Goal: Task Accomplishment & Management: Complete application form

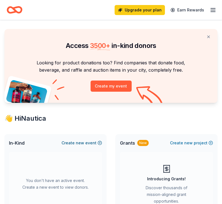
click at [85, 144] on button "Create new event" at bounding box center [81, 143] width 40 height 7
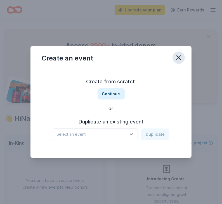
click at [180, 58] on icon "button" at bounding box center [178, 58] width 8 height 8
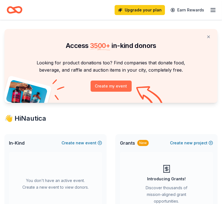
click at [120, 85] on button "Create my event" at bounding box center [110, 86] width 41 height 11
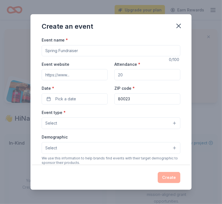
click at [107, 53] on input "Event name *" at bounding box center [111, 50] width 138 height 11
type input "h"
type input "Healing In The Park"
click at [126, 73] on input "Attendance *" at bounding box center [147, 74] width 66 height 11
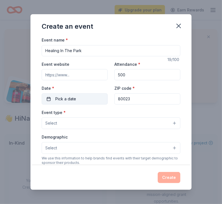
type input "500"
click at [73, 104] on button "Pick a date" at bounding box center [75, 99] width 66 height 11
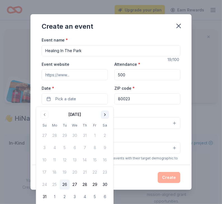
click at [104, 113] on button "Go to next month" at bounding box center [105, 115] width 8 height 8
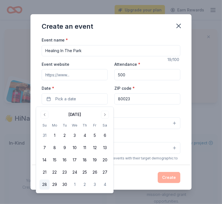
click at [44, 182] on button "28" at bounding box center [44, 185] width 10 height 10
click at [43, 186] on button "28" at bounding box center [44, 185] width 10 height 10
click at [45, 181] on button "28" at bounding box center [44, 185] width 10 height 10
click at [151, 109] on div "Event name * Healing In The Park 19 /100 Event website Attendance * 500 Date * …" at bounding box center [111, 166] width 138 height 258
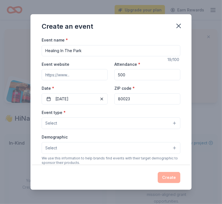
click at [134, 102] on input "80023" at bounding box center [147, 99] width 66 height 11
type input "8"
type input "80205"
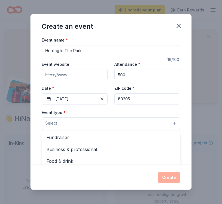
click at [106, 125] on button "Select" at bounding box center [111, 124] width 138 height 12
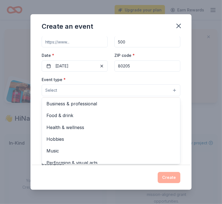
scroll to position [1, 0]
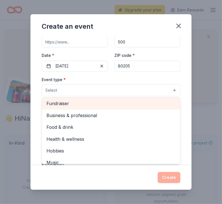
click at [143, 102] on span "Fundraiser" at bounding box center [110, 103] width 129 height 7
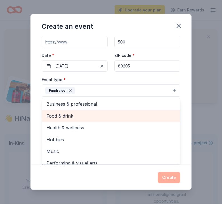
click at [131, 118] on span "Food & drink" at bounding box center [110, 115] width 129 height 7
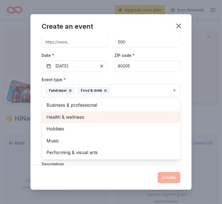
scroll to position [0, 0]
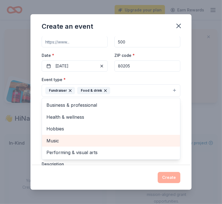
click at [119, 144] on span "Music" at bounding box center [110, 140] width 129 height 7
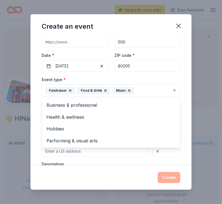
click at [188, 128] on div "Event name * Healing In The Park 19 /100 Event website Attendance * 500 Date * …" at bounding box center [110, 101] width 161 height 129
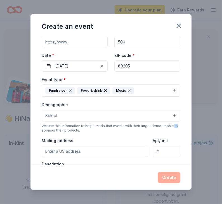
click at [188, 128] on div "Event name * Healing In The Park 19 /100 Event website Attendance * 500 Date * …" at bounding box center [110, 101] width 161 height 129
click at [136, 118] on button "Select" at bounding box center [111, 116] width 138 height 12
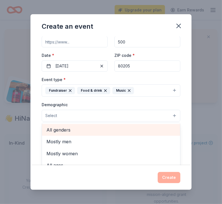
click at [126, 129] on span "All genders" at bounding box center [110, 129] width 129 height 7
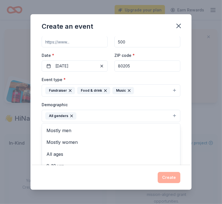
click at [186, 131] on div "Event name * Healing In The Park 19 /100 Event website Attendance * 500 Date * …" at bounding box center [110, 101] width 161 height 129
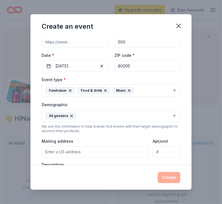
click at [145, 114] on button "All genders" at bounding box center [111, 116] width 138 height 12
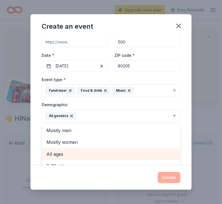
click at [95, 154] on span "All ages" at bounding box center [110, 154] width 129 height 7
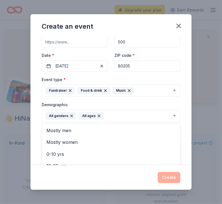
click at [183, 127] on div "Event name * Healing In The Park 19 /100 Event website Attendance * 500 Date * …" at bounding box center [110, 101] width 161 height 129
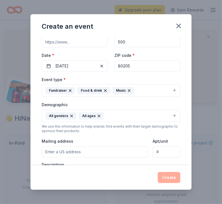
click at [182, 140] on div "Event name * Healing In The Park 19 /100 Event website Attendance * 500 Date * …" at bounding box center [110, 101] width 161 height 129
click at [184, 151] on div "Event name * Healing In The Park 19 /100 Event website Attendance * 500 Date * …" at bounding box center [110, 101] width 161 height 129
click at [114, 161] on div "Event type * Fundraiser Food & drink Music Demographic All genders All ages We …" at bounding box center [111, 135] width 138 height 119
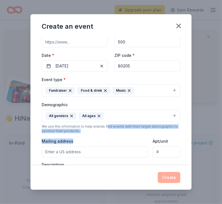
drag, startPoint x: 98, startPoint y: 140, endPoint x: 106, endPoint y: 128, distance: 13.9
click at [106, 128] on div "Event type * Fundraiser Food & drink Music Demographic All genders All ages We …" at bounding box center [111, 135] width 138 height 119
click at [84, 163] on div "Description" at bounding box center [111, 178] width 138 height 33
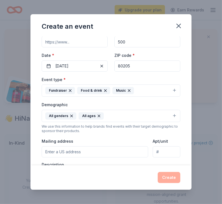
click at [84, 163] on div "Description" at bounding box center [111, 178] width 138 height 33
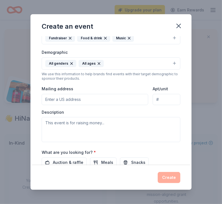
scroll to position [89, 0]
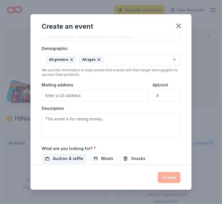
click at [68, 159] on span "Auction & raffle" at bounding box center [68, 158] width 30 height 7
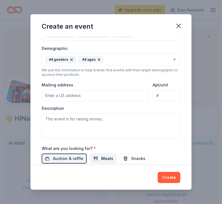
click at [102, 159] on span "Meals" at bounding box center [107, 158] width 12 height 7
click at [131, 160] on span "Snacks" at bounding box center [138, 158] width 14 height 7
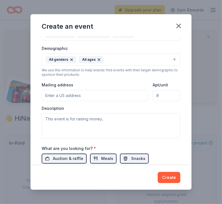
click at [73, 166] on button "Desserts" at bounding box center [58, 171] width 32 height 10
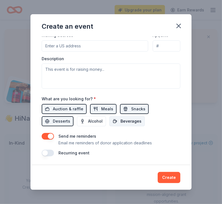
click at [120, 123] on span "Beverages" at bounding box center [130, 121] width 21 height 7
click at [88, 121] on span "Alcohol" at bounding box center [95, 121] width 15 height 7
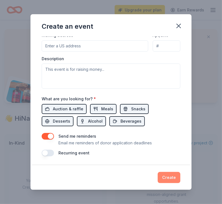
click at [168, 177] on button "Create" at bounding box center [168, 177] width 23 height 11
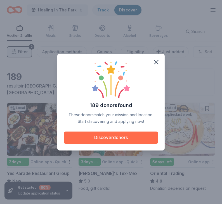
click at [121, 139] on button "Discover donors" at bounding box center [111, 138] width 94 height 12
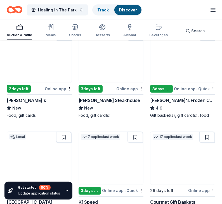
scroll to position [502, 0]
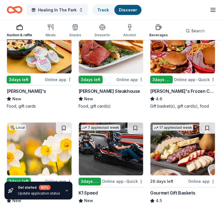
click at [159, 33] on div "Beverages" at bounding box center [158, 35] width 18 height 4
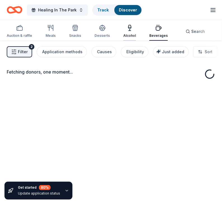
click at [129, 32] on div "Alcohol" at bounding box center [129, 31] width 13 height 13
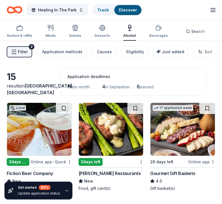
click at [23, 53] on span "Filter" at bounding box center [23, 52] width 10 height 7
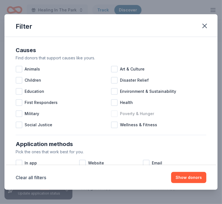
click at [114, 111] on div at bounding box center [114, 114] width 7 height 7
click at [115, 126] on div at bounding box center [114, 125] width 7 height 7
click at [116, 101] on div at bounding box center [114, 102] width 7 height 7
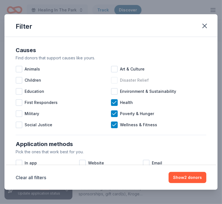
click at [114, 82] on div at bounding box center [114, 80] width 7 height 7
click at [116, 83] on icon at bounding box center [114, 81] width 6 height 6
click at [18, 70] on div at bounding box center [19, 69] width 7 height 7
click at [20, 80] on div at bounding box center [19, 80] width 7 height 7
click at [20, 91] on div at bounding box center [19, 91] width 7 height 7
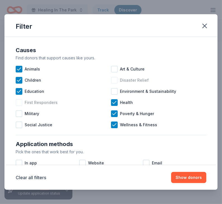
click at [19, 103] on div at bounding box center [19, 102] width 7 height 7
click at [19, 116] on div at bounding box center [19, 114] width 7 height 7
click at [20, 123] on div at bounding box center [19, 125] width 7 height 7
click at [114, 68] on div at bounding box center [114, 69] width 7 height 7
click at [115, 84] on div "Disaster Relief" at bounding box center [158, 80] width 95 height 11
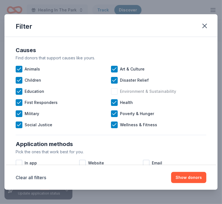
click at [116, 93] on div at bounding box center [114, 91] width 7 height 7
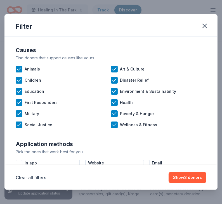
click at [186, 147] on div "Application methods" at bounding box center [111, 144] width 190 height 9
drag, startPoint x: 113, startPoint y: 155, endPoint x: 117, endPoint y: 139, distance: 16.5
click at [117, 139] on div "Application methods Pick the ones that work best for you. In app Website Email …" at bounding box center [110, 166] width 195 height 56
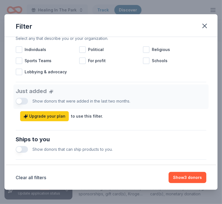
type button "on"
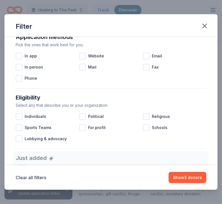
scroll to position [96, 0]
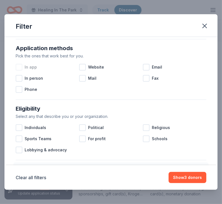
click at [21, 70] on div at bounding box center [19, 67] width 7 height 7
click at [84, 66] on div at bounding box center [82, 67] width 7 height 7
click at [146, 68] on div at bounding box center [146, 67] width 7 height 7
click at [19, 90] on div at bounding box center [19, 89] width 7 height 7
click at [18, 89] on icon at bounding box center [19, 90] width 6 height 6
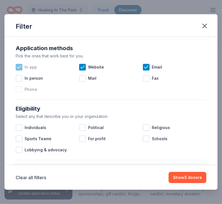
click at [18, 66] on icon at bounding box center [19, 67] width 6 height 6
click at [87, 64] on div "Website" at bounding box center [110, 67] width 63 height 11
click at [152, 68] on span "Email" at bounding box center [157, 67] width 10 height 7
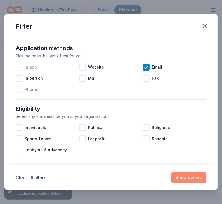
click at [196, 178] on button "Show donors" at bounding box center [188, 177] width 35 height 11
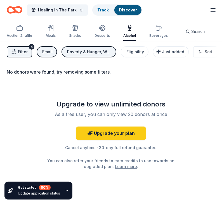
click at [23, 52] on span "Filter" at bounding box center [23, 52] width 10 height 7
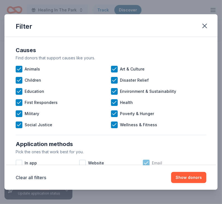
click at [147, 158] on div "Email" at bounding box center [174, 163] width 63 height 11
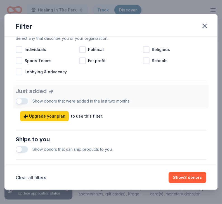
type button "on"
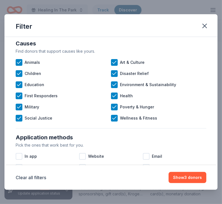
scroll to position [0, 0]
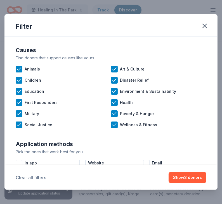
click at [34, 178] on button "Clear all filters" at bounding box center [31, 177] width 30 height 7
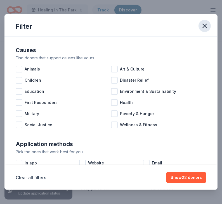
click at [202, 26] on icon "button" at bounding box center [204, 26] width 8 height 8
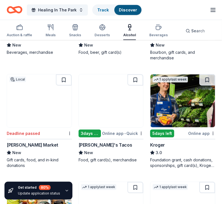
scroll to position [357, 0]
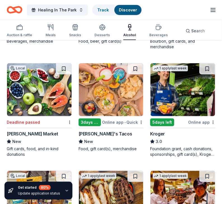
click at [133, 160] on div "Local 3 days left Online app • Quick Fiction Beer Company New Beer, gift card(s…" at bounding box center [111, 112] width 208 height 735
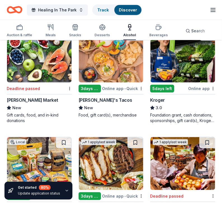
scroll to position [368, 0]
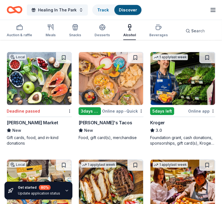
click at [174, 148] on div "Local 3 days left Online app • Quick Fiction Beer Company New Beer, gift card(s…" at bounding box center [111, 101] width 208 height 735
click at [193, 99] on img at bounding box center [182, 78] width 64 height 53
click at [50, 30] on icon "button" at bounding box center [50, 27] width 7 height 7
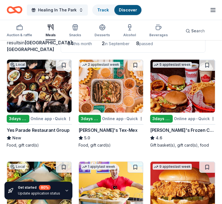
scroll to position [45, 0]
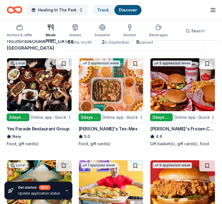
click at [185, 83] on img at bounding box center [182, 84] width 64 height 53
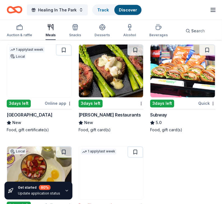
scroll to position [592, 0]
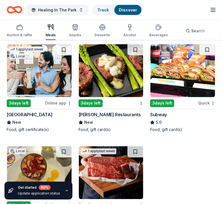
click at [184, 82] on img at bounding box center [182, 70] width 64 height 53
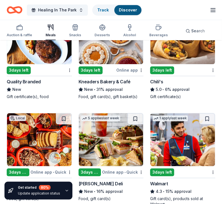
scroll to position [928, 0]
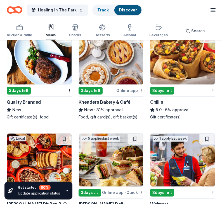
click at [203, 76] on img at bounding box center [182, 58] width 64 height 53
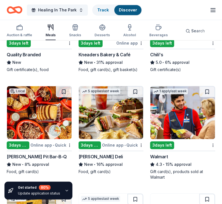
scroll to position [1017, 0]
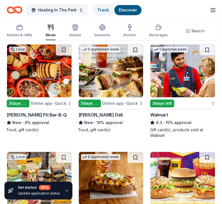
click at [188, 73] on img at bounding box center [182, 70] width 64 height 53
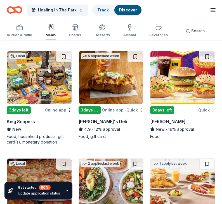
scroll to position [1118, 0]
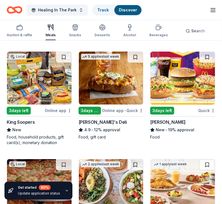
click at [51, 30] on icon "button" at bounding box center [50, 27] width 7 height 7
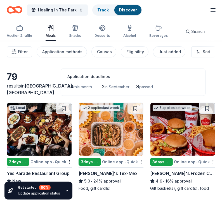
scroll to position [0, 0]
click at [20, 52] on span "Filter" at bounding box center [23, 52] width 10 height 7
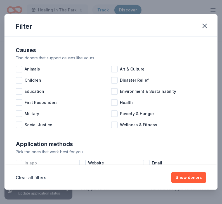
click at [18, 162] on div at bounding box center [19, 163] width 7 height 7
click at [82, 162] on div at bounding box center [82, 163] width 7 height 7
click at [148, 162] on div at bounding box center [146, 163] width 7 height 7
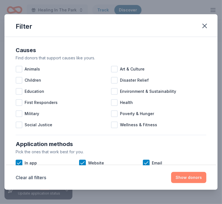
click at [179, 178] on button "Show donors" at bounding box center [188, 177] width 35 height 11
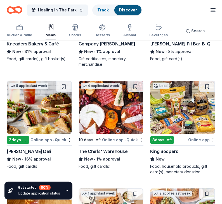
scroll to position [879, 0]
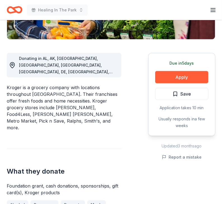
scroll to position [145, 0]
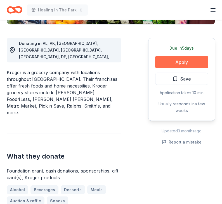
click at [192, 62] on button "Apply" at bounding box center [181, 62] width 53 height 12
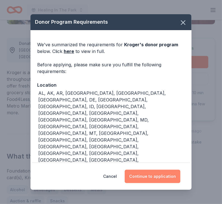
click at [158, 176] on button "Continue to application" at bounding box center [152, 176] width 56 height 13
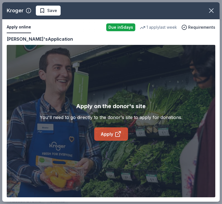
click at [120, 133] on icon at bounding box center [117, 134] width 7 height 7
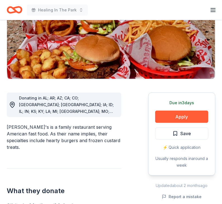
scroll to position [111, 0]
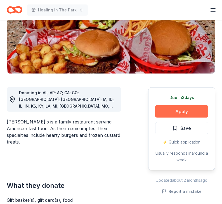
click at [188, 114] on button "Apply" at bounding box center [181, 112] width 53 height 12
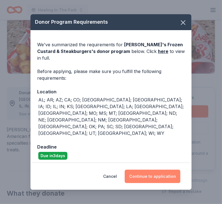
click at [146, 170] on button "Continue to application" at bounding box center [152, 176] width 56 height 13
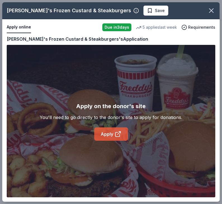
click at [109, 134] on link "Apply" at bounding box center [111, 134] width 34 height 13
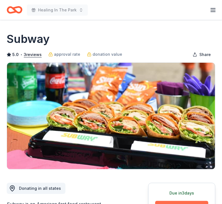
click at [169, 202] on button "Apply" at bounding box center [181, 207] width 53 height 12
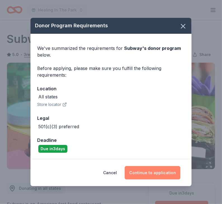
click at [165, 172] on button "Continue to application" at bounding box center [152, 172] width 56 height 13
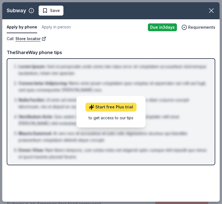
click at [122, 107] on link "Start free Plus trial" at bounding box center [110, 107] width 51 height 9
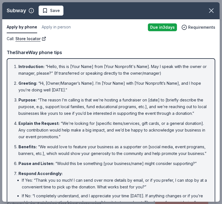
click at [214, 55] on div "TheShareWay phone tips" at bounding box center [111, 52] width 208 height 7
click at [213, 49] on div "TheShareWay phone tips" at bounding box center [111, 52] width 208 height 7
drag, startPoint x: 205, startPoint y: 130, endPoint x: 207, endPoint y: 105, distance: 24.9
click at [207, 105] on ol "Introduction : “Hello, this is [Your Name] from [Your Nonprofit's Name]. May I …" at bounding box center [111, 143] width 198 height 160
drag, startPoint x: 160, startPoint y: 198, endPoint x: 187, endPoint y: 133, distance: 70.5
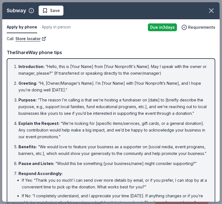
click at [187, 133] on ol "Introduction : “Hello, this is [Your Name] from [Your Nonprofit's Name]. May I …" at bounding box center [111, 143] width 198 height 160
drag, startPoint x: 160, startPoint y: 152, endPoint x: 166, endPoint y: 123, distance: 29.9
click at [166, 123] on ol "Introduction : “Hello, this is [Your Name] from [Your Nonprofit's Name]. May I …" at bounding box center [111, 143] width 198 height 160
drag, startPoint x: 212, startPoint y: 69, endPoint x: 207, endPoint y: 90, distance: 21.9
click at [207, 90] on div "Introduction : “Hello, this is [Your Name] from [Your Nonprofit's Name]. May I …" at bounding box center [111, 143] width 208 height 170
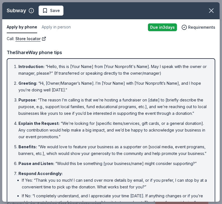
drag, startPoint x: 220, startPoint y: 89, endPoint x: 215, endPoint y: 119, distance: 30.3
click at [215, 119] on div "Subway Save Apply by phone Apply in person Due in 3 days Requirements Call : St…" at bounding box center [111, 102] width 222 height 204
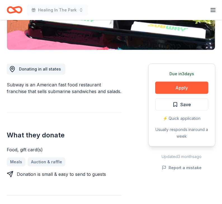
scroll to position [136, 0]
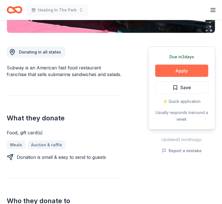
click at [176, 70] on button "Apply" at bounding box center [181, 71] width 53 height 12
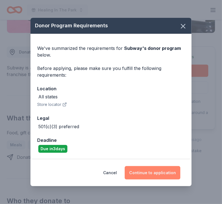
click at [137, 176] on button "Continue to application" at bounding box center [152, 172] width 56 height 13
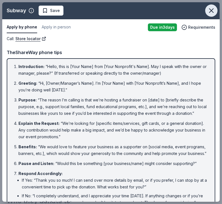
click at [212, 9] on icon "button" at bounding box center [211, 11] width 4 height 4
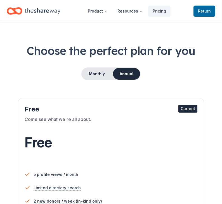
scroll to position [11, 0]
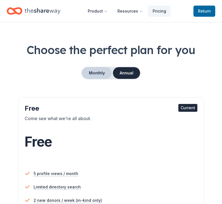
click at [95, 75] on button "Monthly" at bounding box center [97, 73] width 30 height 12
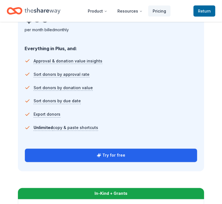
scroll to position [569, 0]
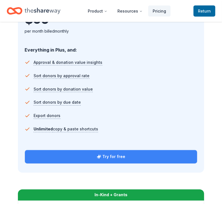
click at [120, 155] on button "Try for free" at bounding box center [111, 156] width 172 height 13
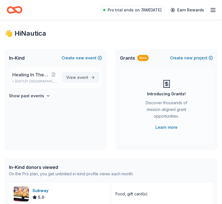
click at [87, 78] on span "event" at bounding box center [82, 77] width 11 height 5
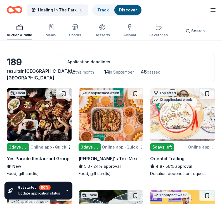
scroll to position [22, 0]
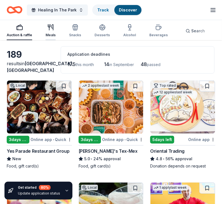
click at [48, 30] on icon "button" at bounding box center [50, 27] width 7 height 7
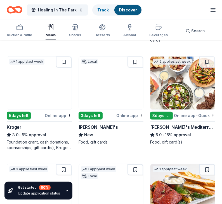
scroll to position [268, 0]
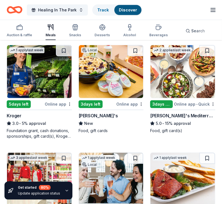
click at [195, 135] on div "2 applies last week 3 days left Online app • Quick Taziki's Mediterranean Cafe …" at bounding box center [182, 92] width 65 height 94
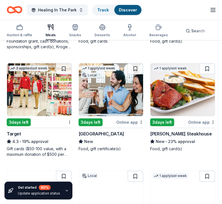
scroll to position [368, 0]
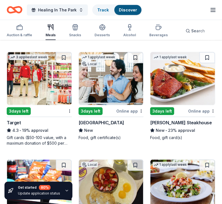
click at [210, 152] on div "Local 3 days left Online app • Quick Yes Parade Restaurant Group New Food, gift…" at bounding box center [111, 99] width 208 height 730
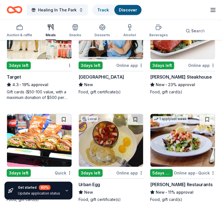
scroll to position [457, 0]
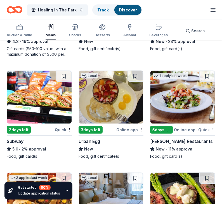
click at [51, 94] on img at bounding box center [39, 97] width 64 height 53
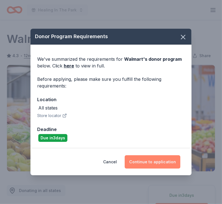
click at [157, 162] on button "Continue to application" at bounding box center [152, 161] width 56 height 13
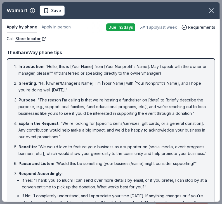
drag, startPoint x: 205, startPoint y: 171, endPoint x: 213, endPoint y: 137, distance: 34.5
click at [213, 137] on div "Introduction : “Hello, this is [Your Name] from [Your Nonprofit's Name]. May I …" at bounding box center [111, 143] width 208 height 170
click at [212, 13] on icon "button" at bounding box center [211, 11] width 8 height 8
